Goal: Task Accomplishment & Management: Manage account settings

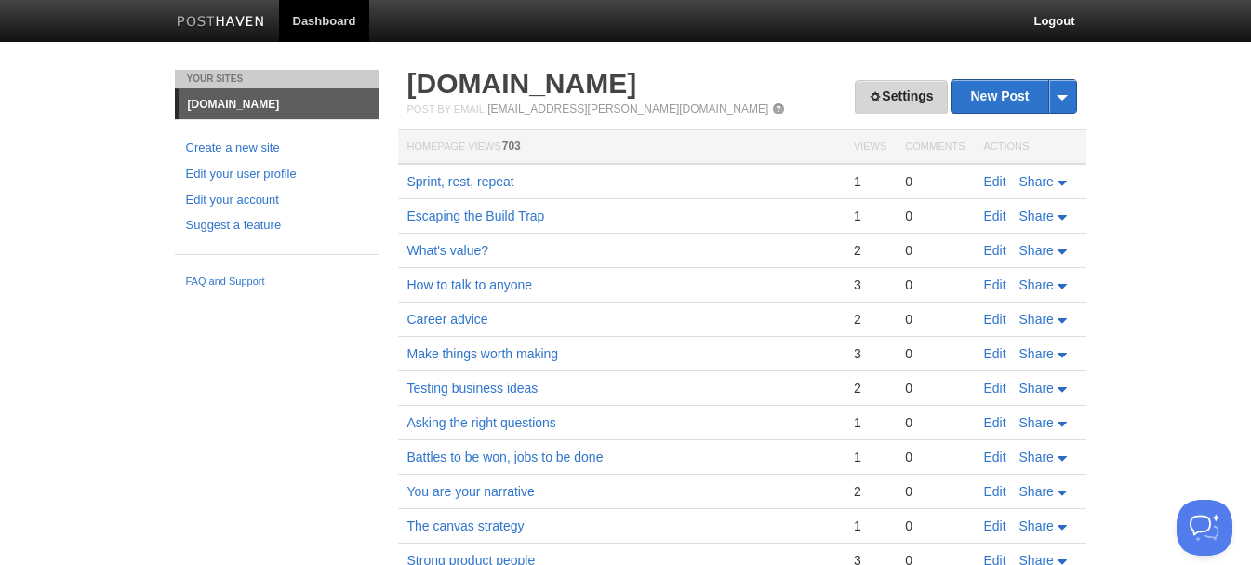
click at [879, 100] on link "Settings" at bounding box center [901, 97] width 92 height 34
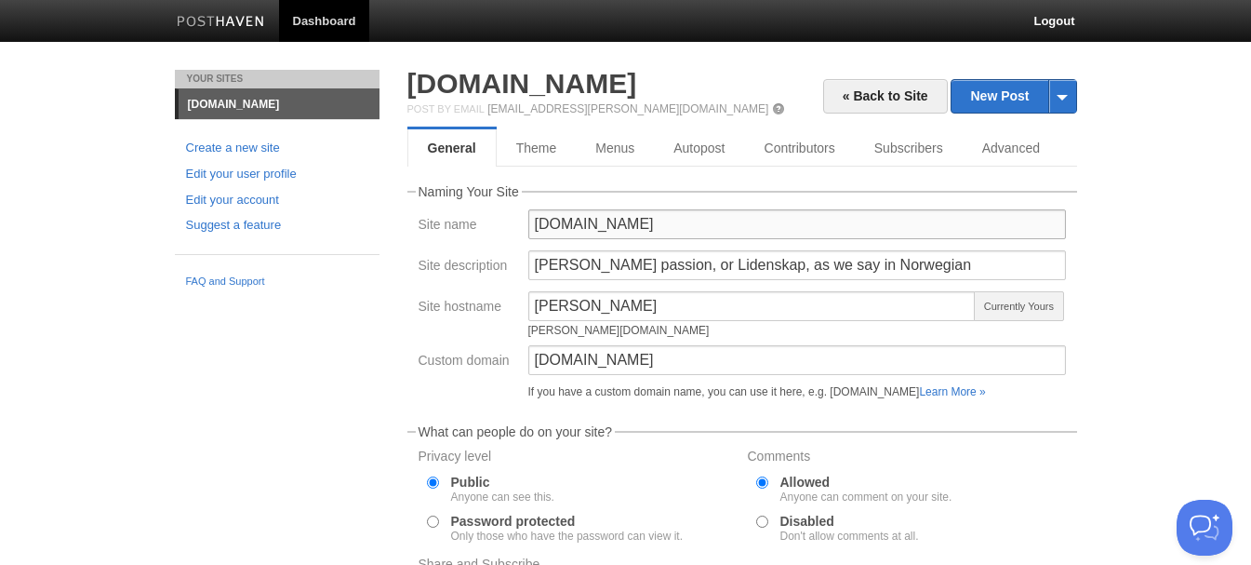
click at [541, 226] on input "[DOMAIN_NAME]" at bounding box center [797, 224] width 538 height 30
type input "[DOMAIN_NAME]"
click at [377, 290] on div "Your Sites [DOMAIN_NAME] Create a new site Edit your user profile Edit your acc…" at bounding box center [277, 183] width 233 height 227
drag, startPoint x: 934, startPoint y: 261, endPoint x: 174, endPoint y: 294, distance: 760.9
click at [174, 294] on div "Your Sites [DOMAIN_NAME] Create a new site Edit your user profile Edit your acc…" at bounding box center [626, 467] width 930 height 794
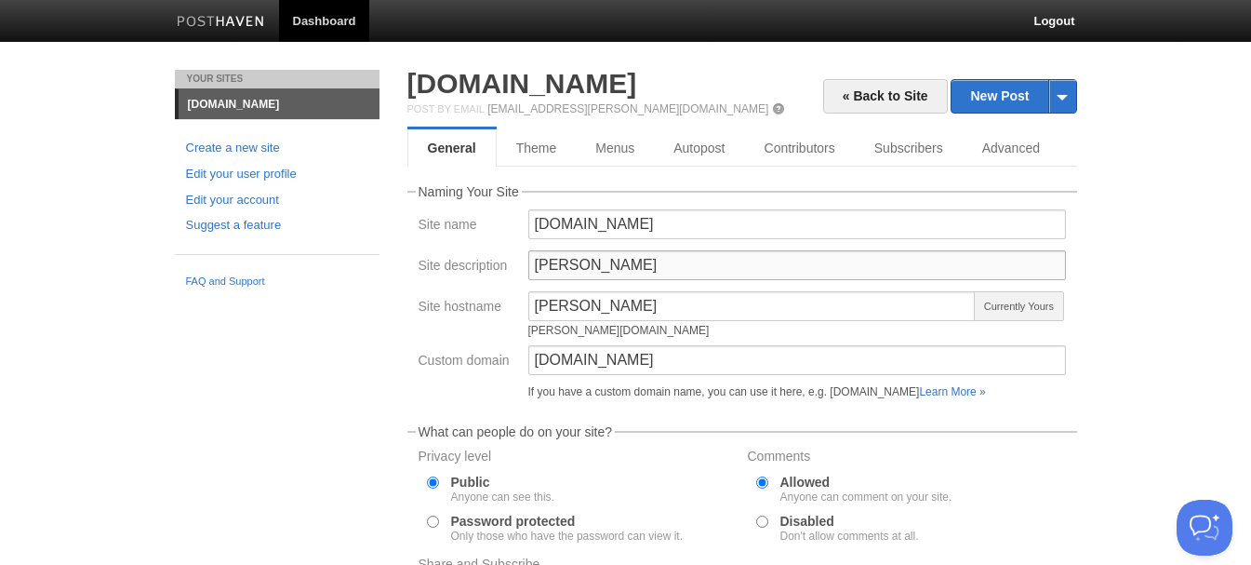
scroll to position [299, 0]
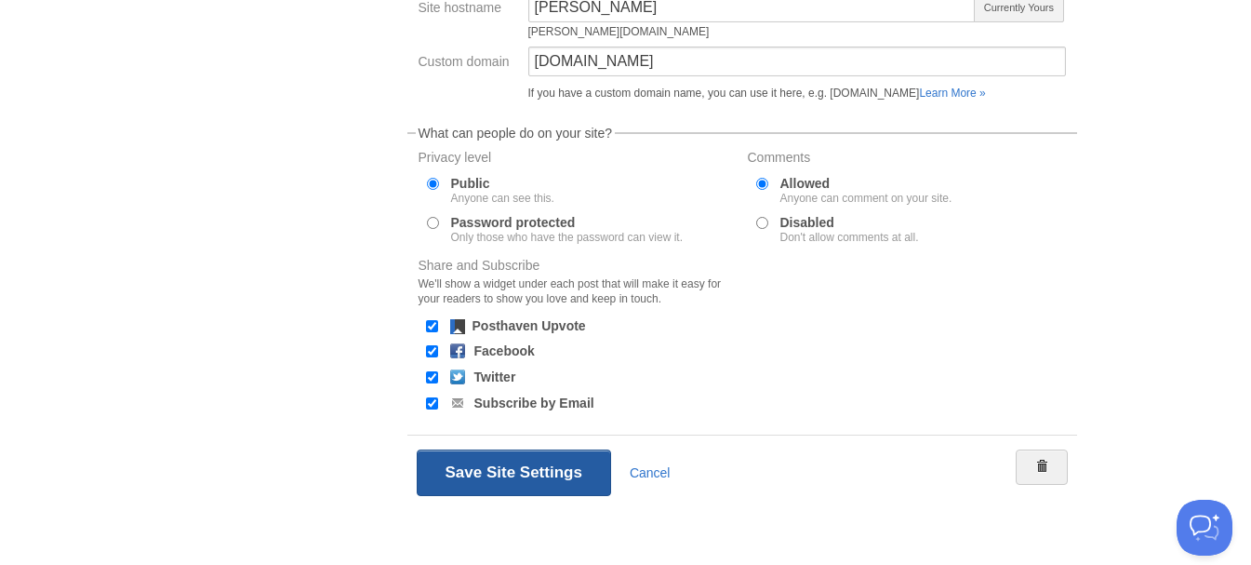
type input "[PERSON_NAME]"
click at [532, 469] on button "Save Site Settings" at bounding box center [514, 472] width 194 height 47
